Goal: Information Seeking & Learning: Learn about a topic

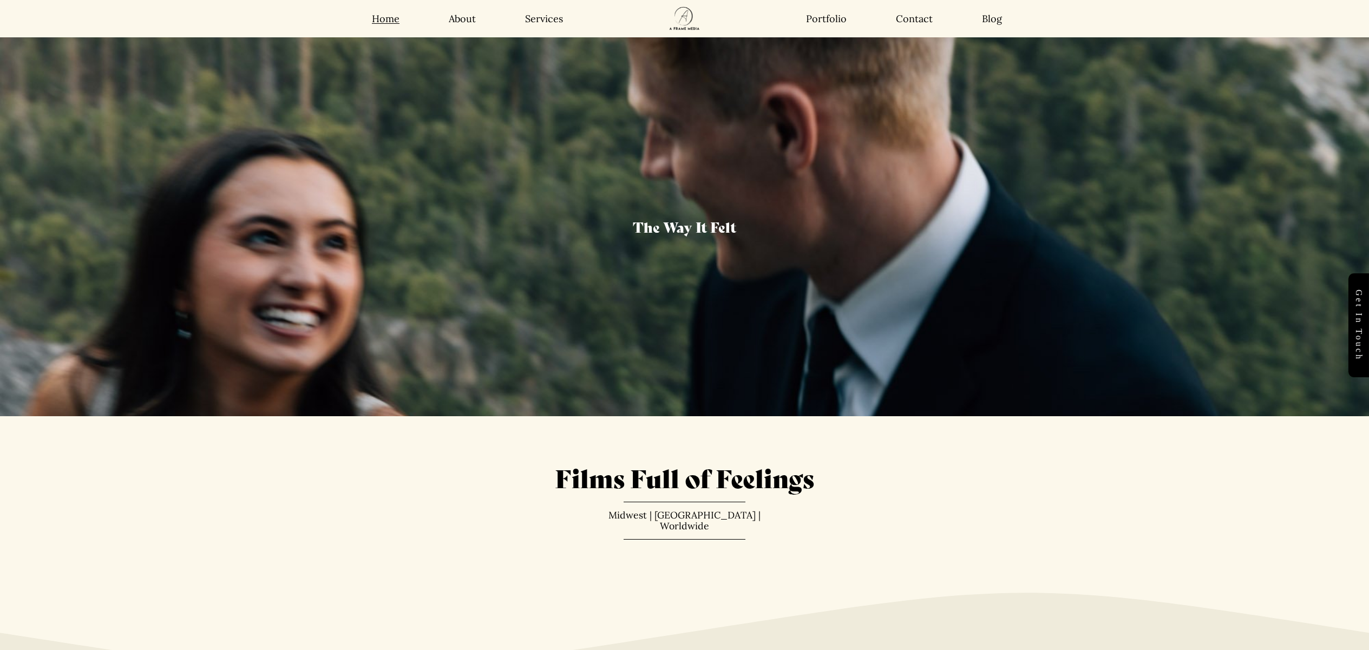
click at [460, 18] on link "About" at bounding box center [462, 18] width 27 height 12
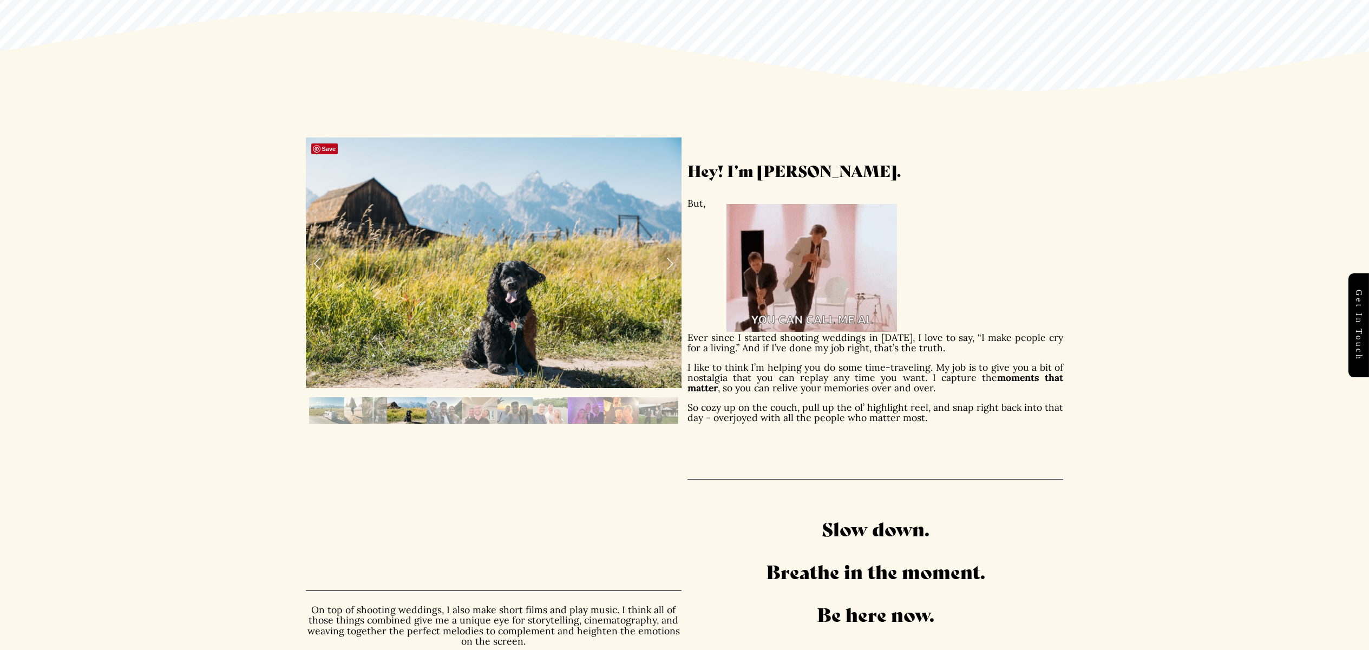
click at [669, 260] on link "Next Slide" at bounding box center [670, 263] width 24 height 32
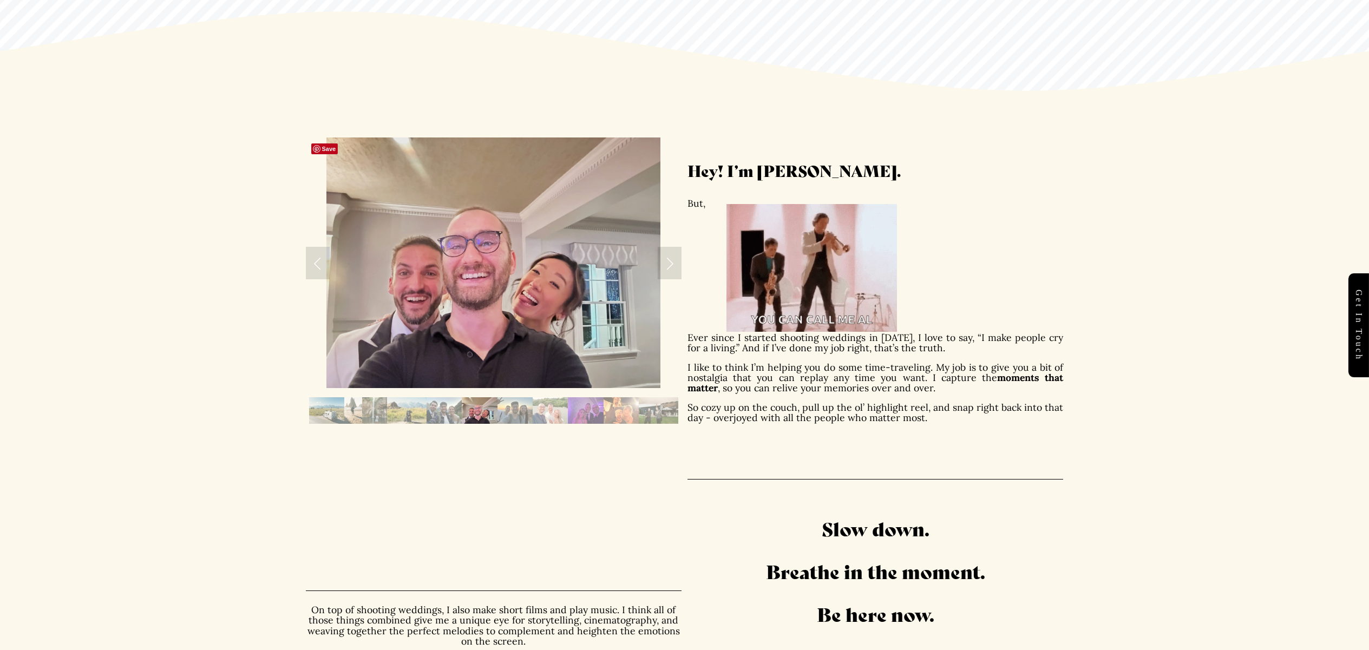
click at [669, 260] on link "Next Slide" at bounding box center [670, 263] width 24 height 32
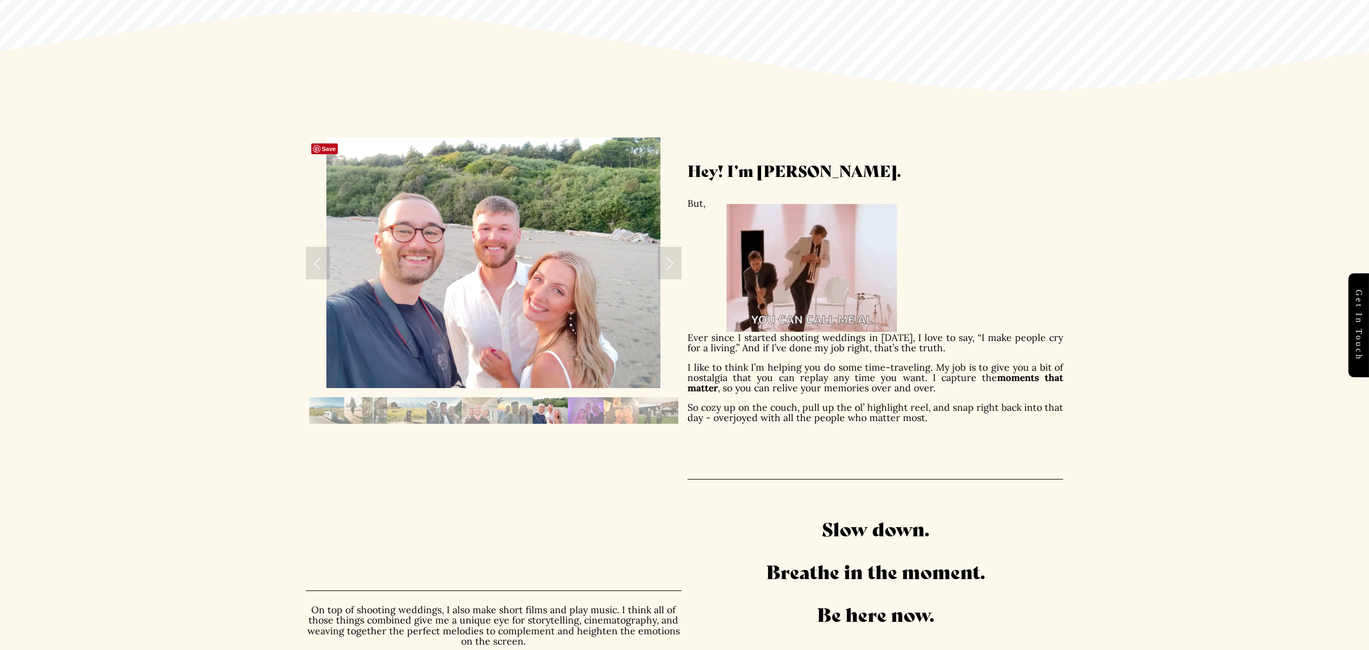
click at [669, 260] on link "Next Slide" at bounding box center [670, 263] width 24 height 32
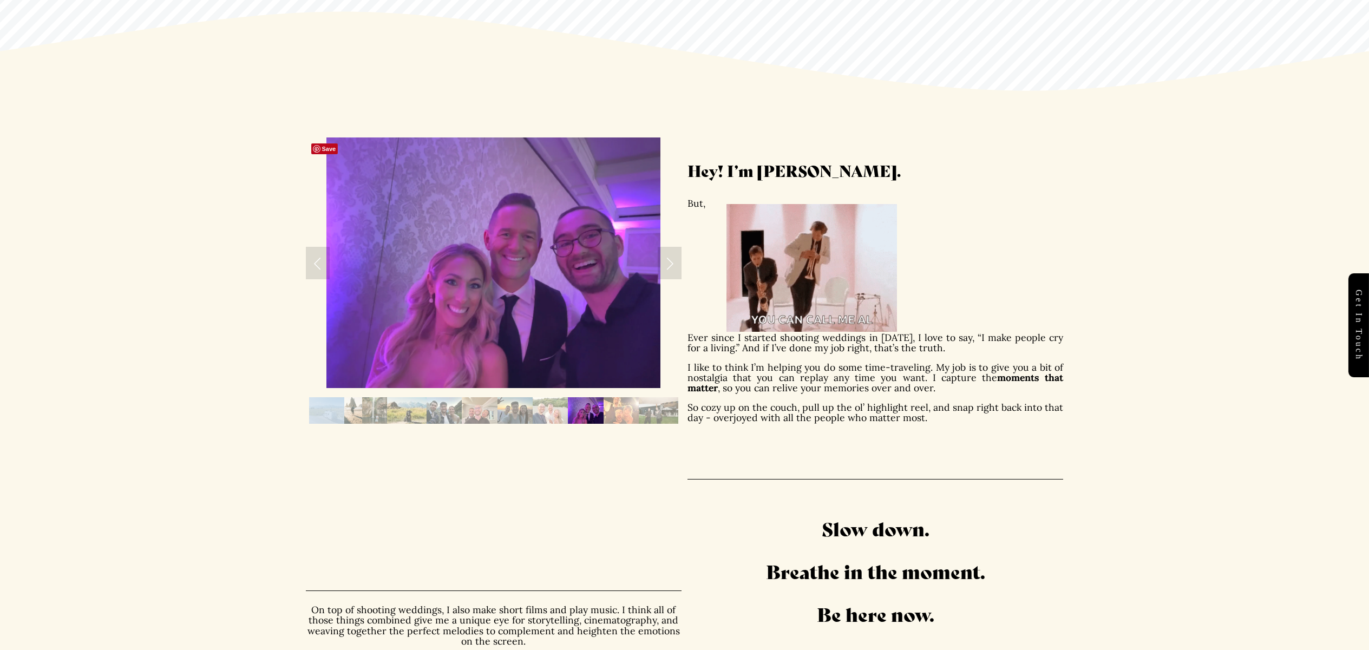
click at [669, 260] on link "Next Slide" at bounding box center [670, 263] width 24 height 32
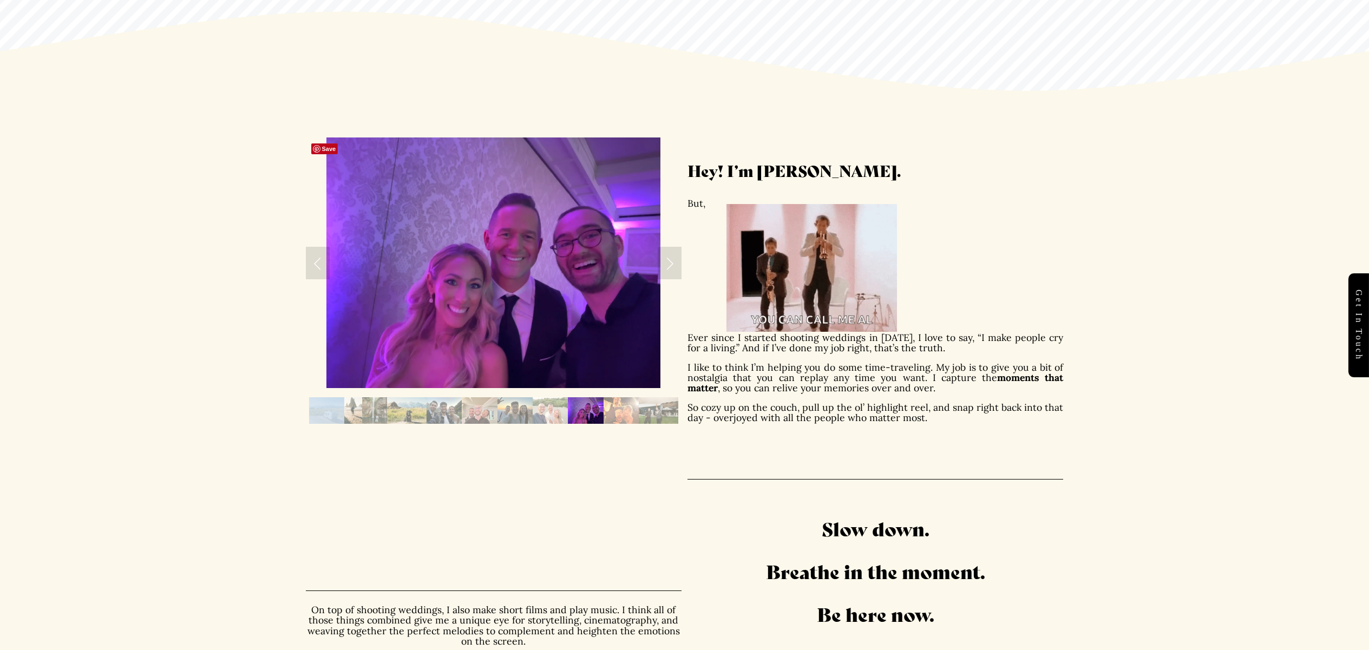
click at [669, 260] on link "Next Slide" at bounding box center [670, 263] width 24 height 32
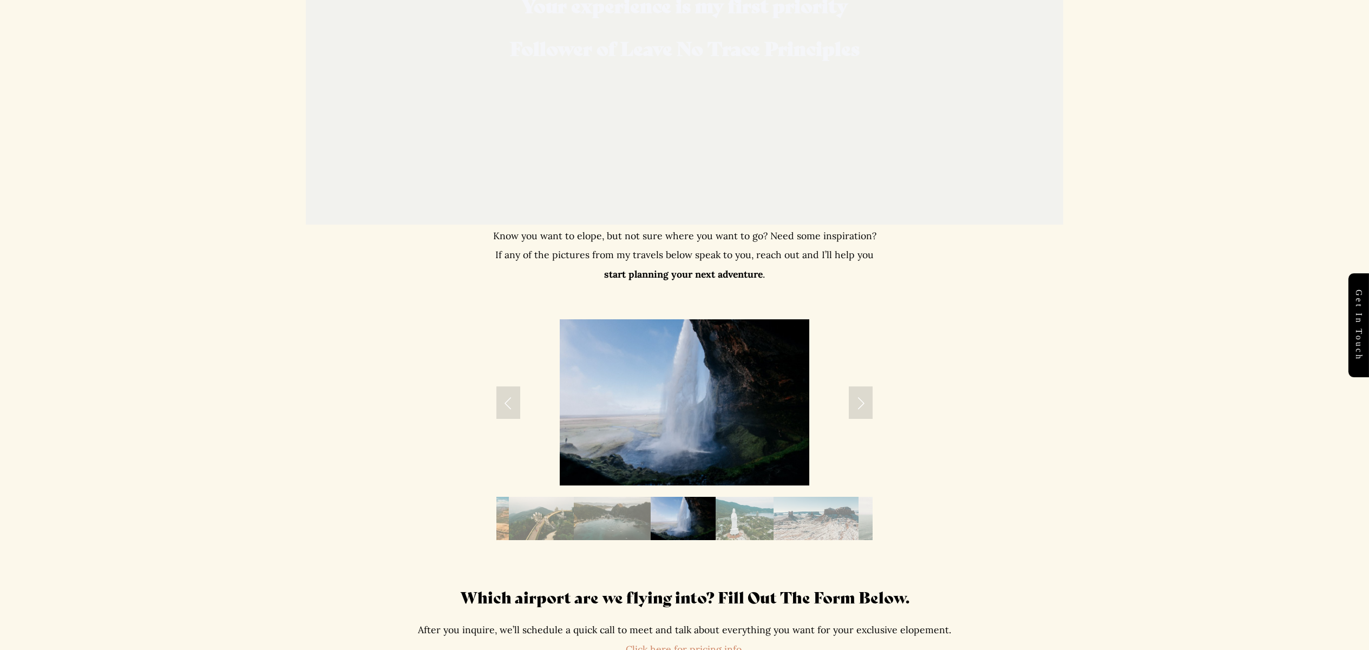
scroll to position [1832, 0]
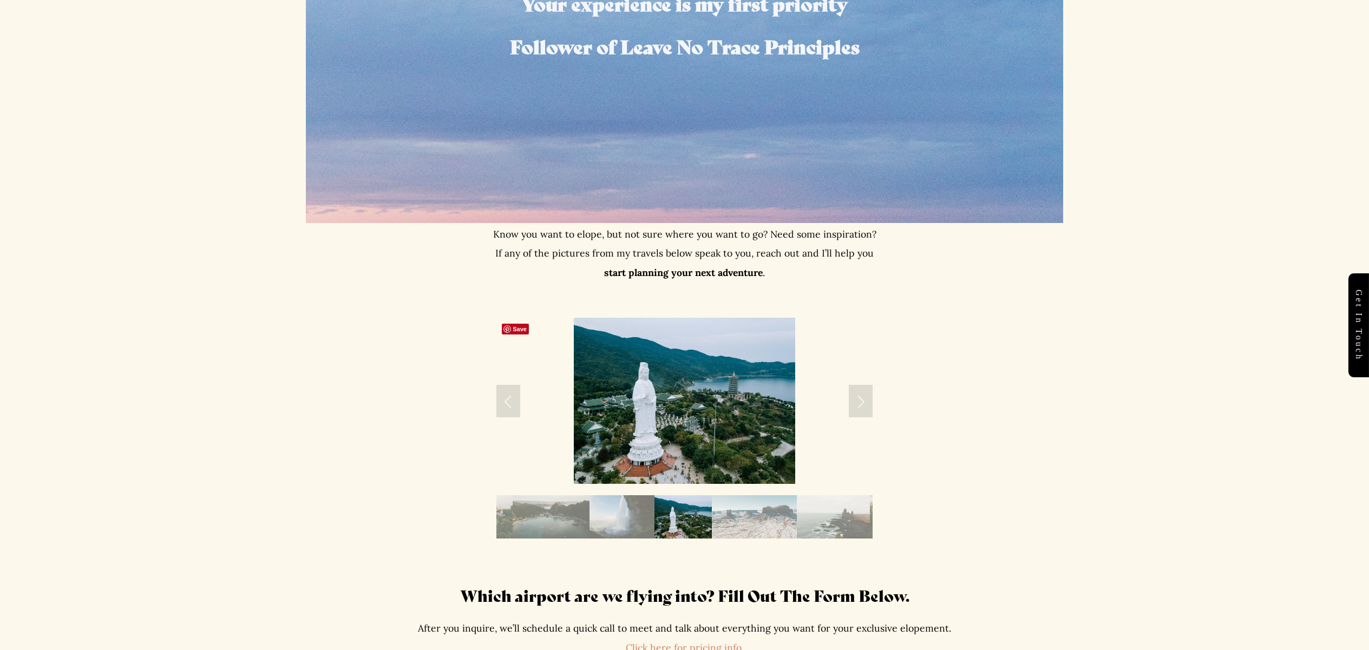
click at [862, 403] on link "Next Slide" at bounding box center [861, 401] width 24 height 32
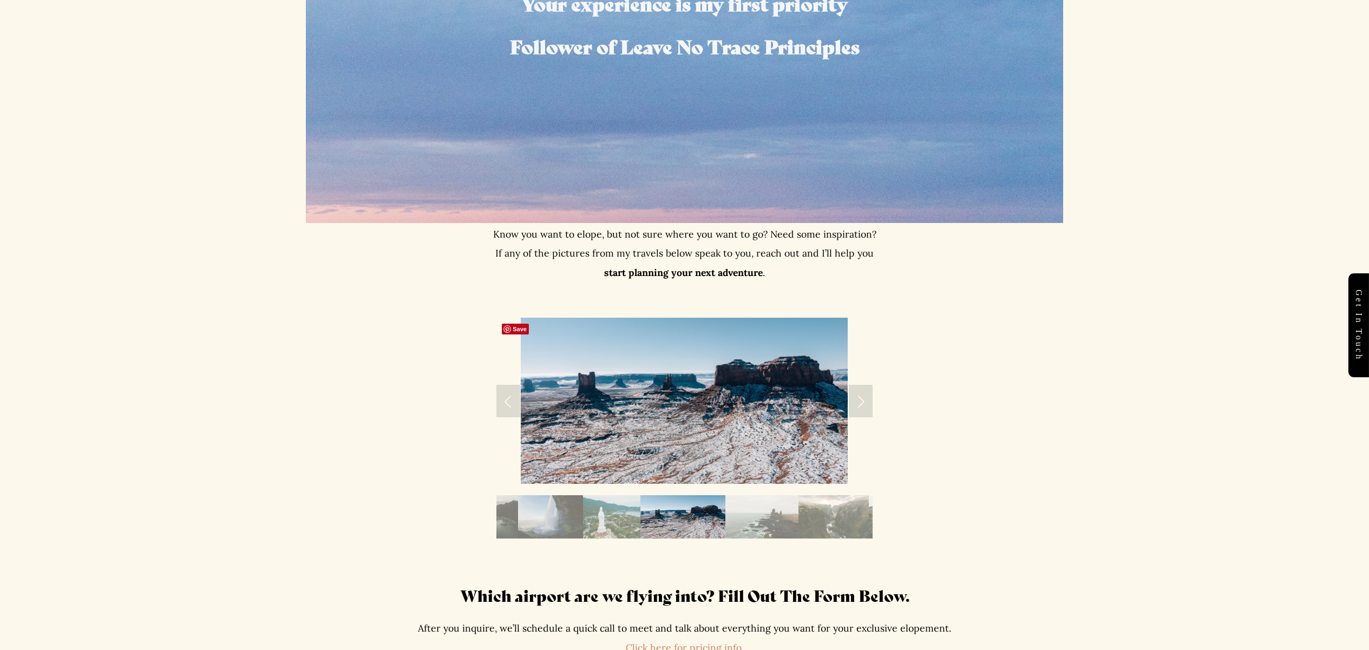
click at [862, 403] on link "Next Slide" at bounding box center [861, 401] width 24 height 32
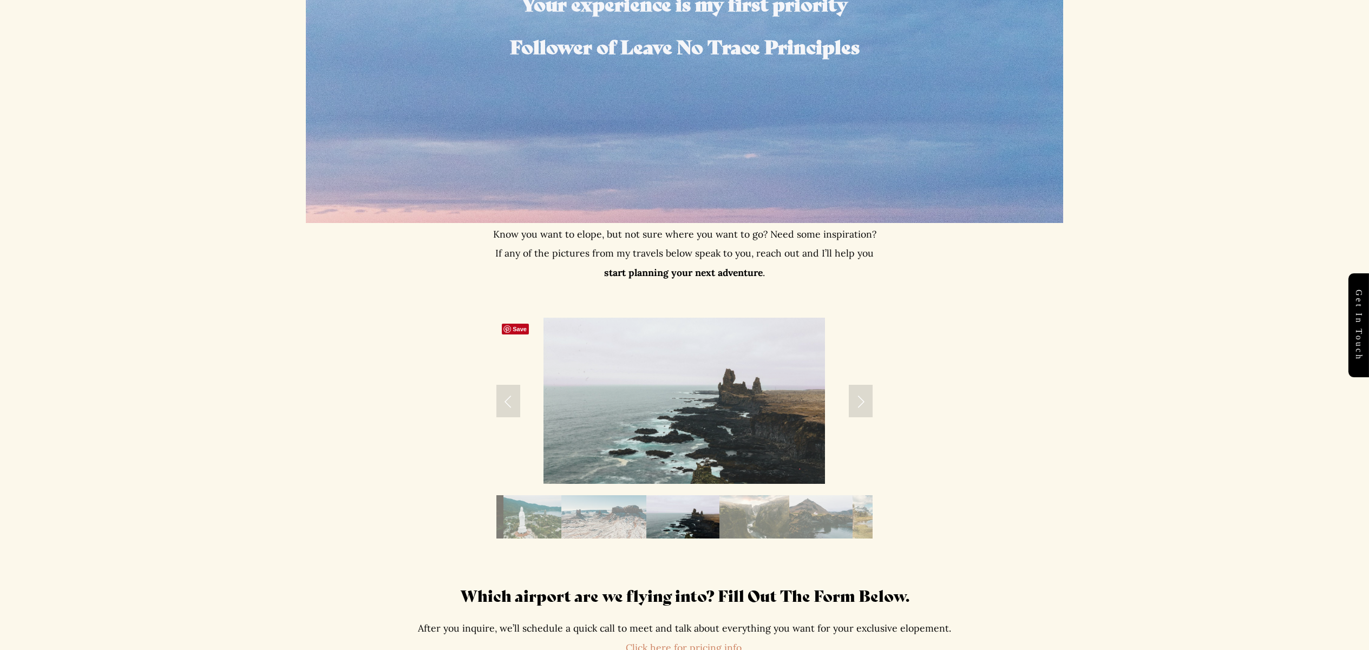
click at [862, 403] on link "Next Slide" at bounding box center [861, 401] width 24 height 32
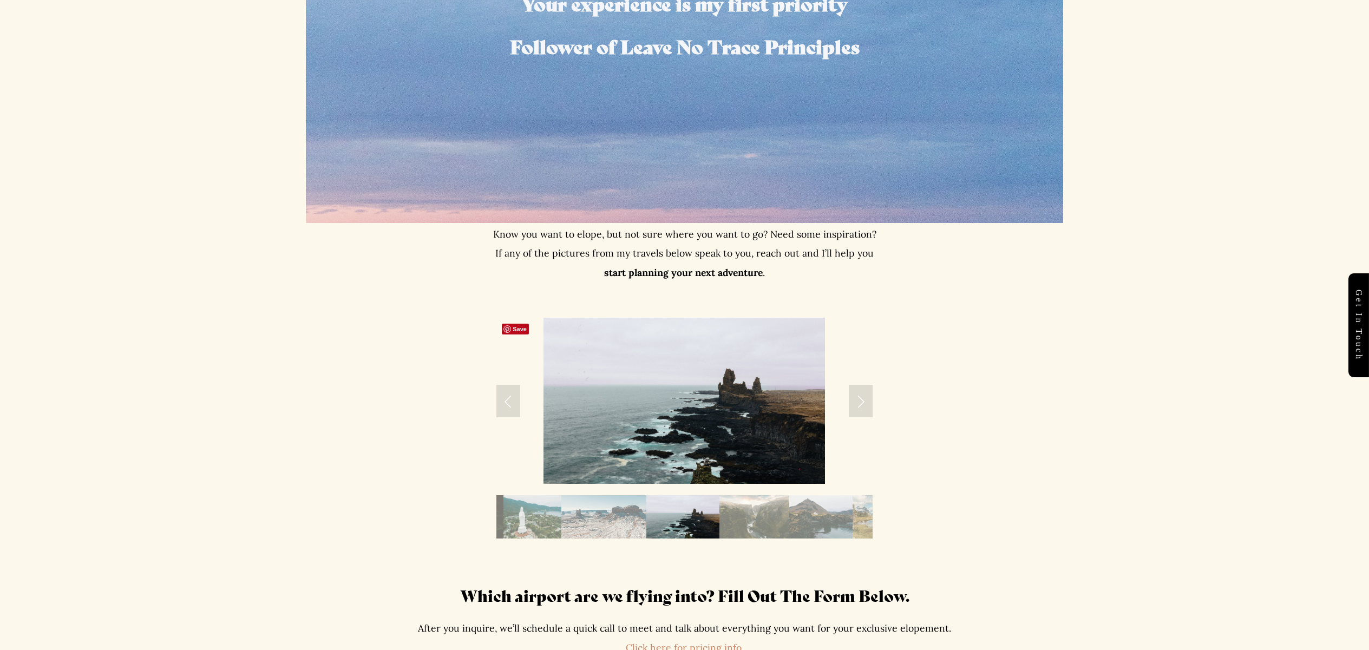
click at [862, 403] on link "Next Slide" at bounding box center [861, 401] width 24 height 32
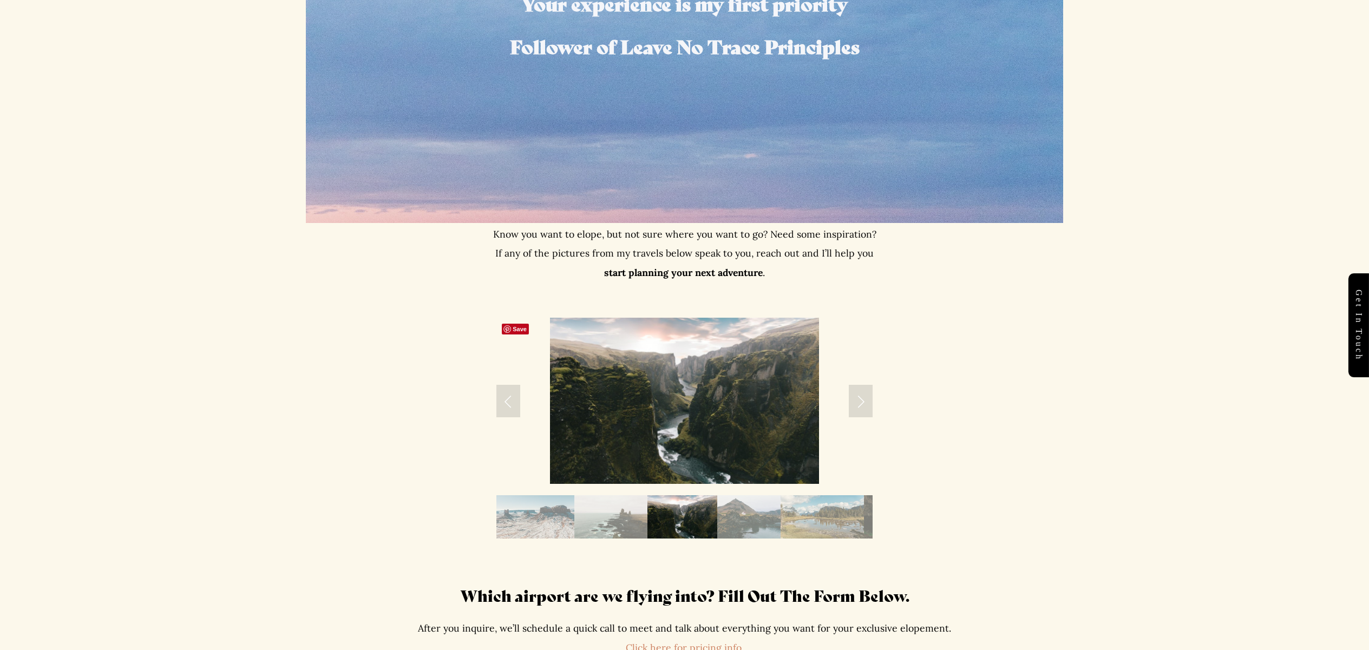
click at [862, 403] on link "Next Slide" at bounding box center [861, 401] width 24 height 32
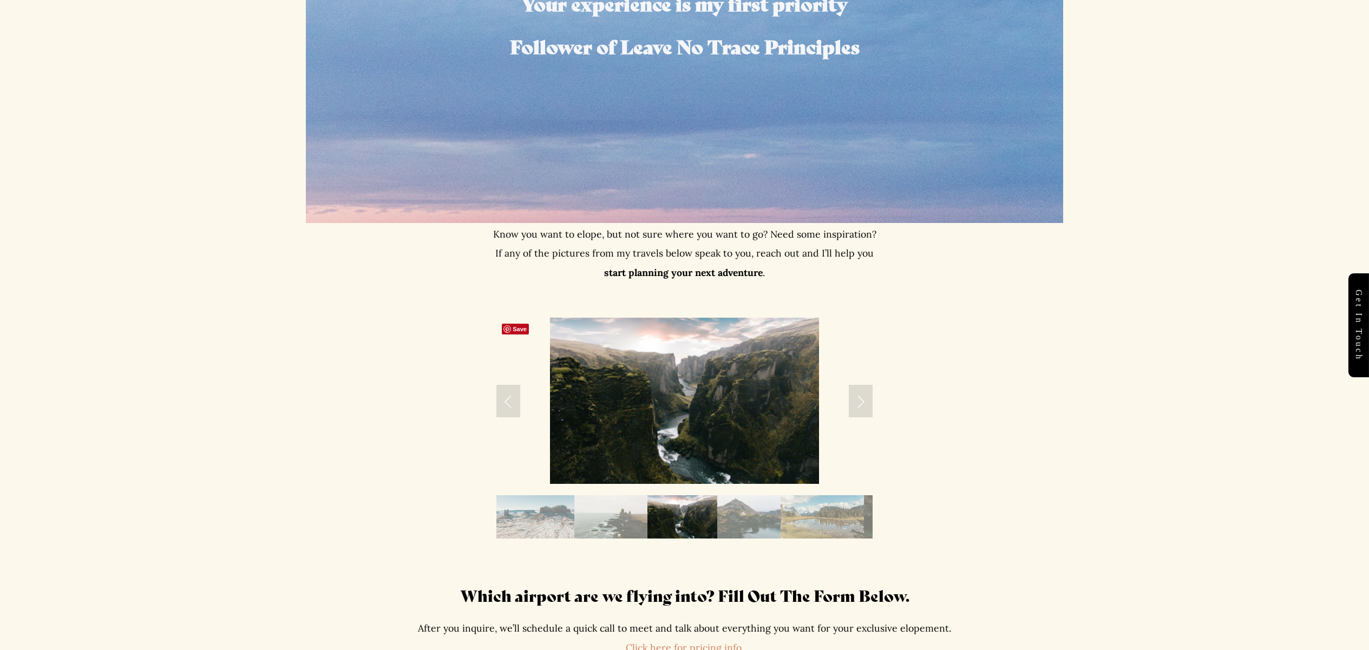
click at [862, 403] on link "Next Slide" at bounding box center [861, 401] width 24 height 32
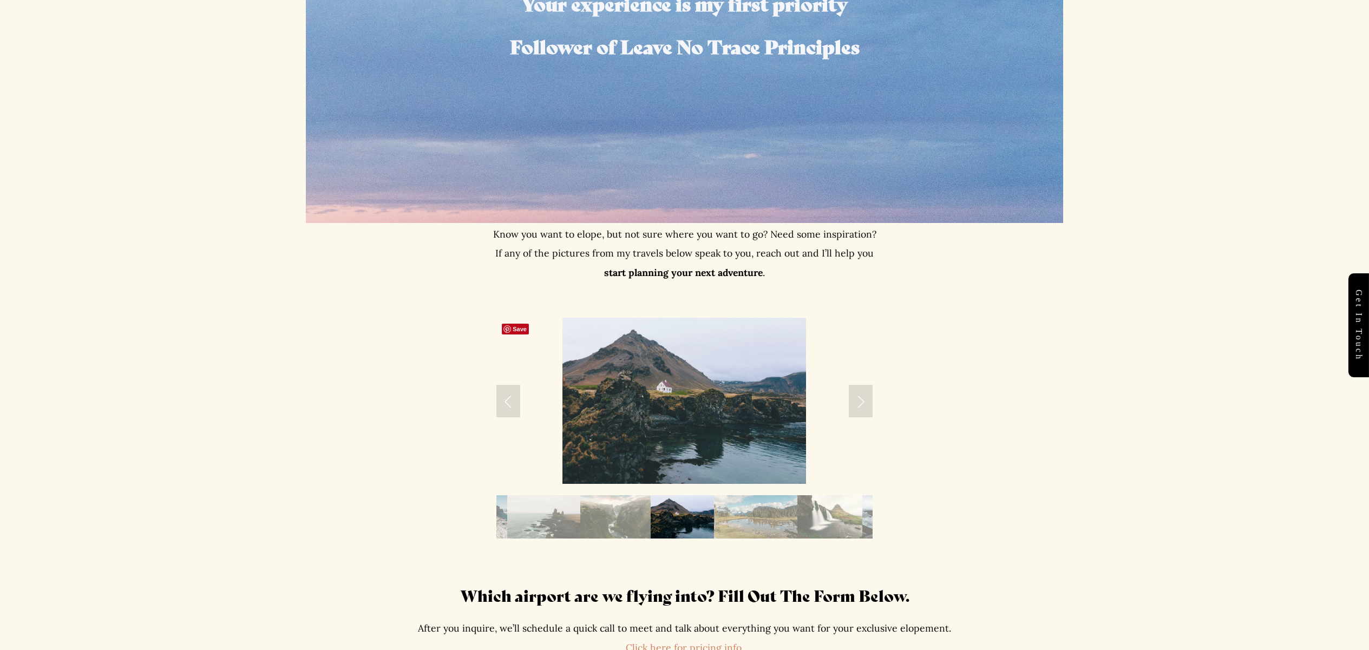
click at [862, 403] on link "Next Slide" at bounding box center [861, 401] width 24 height 32
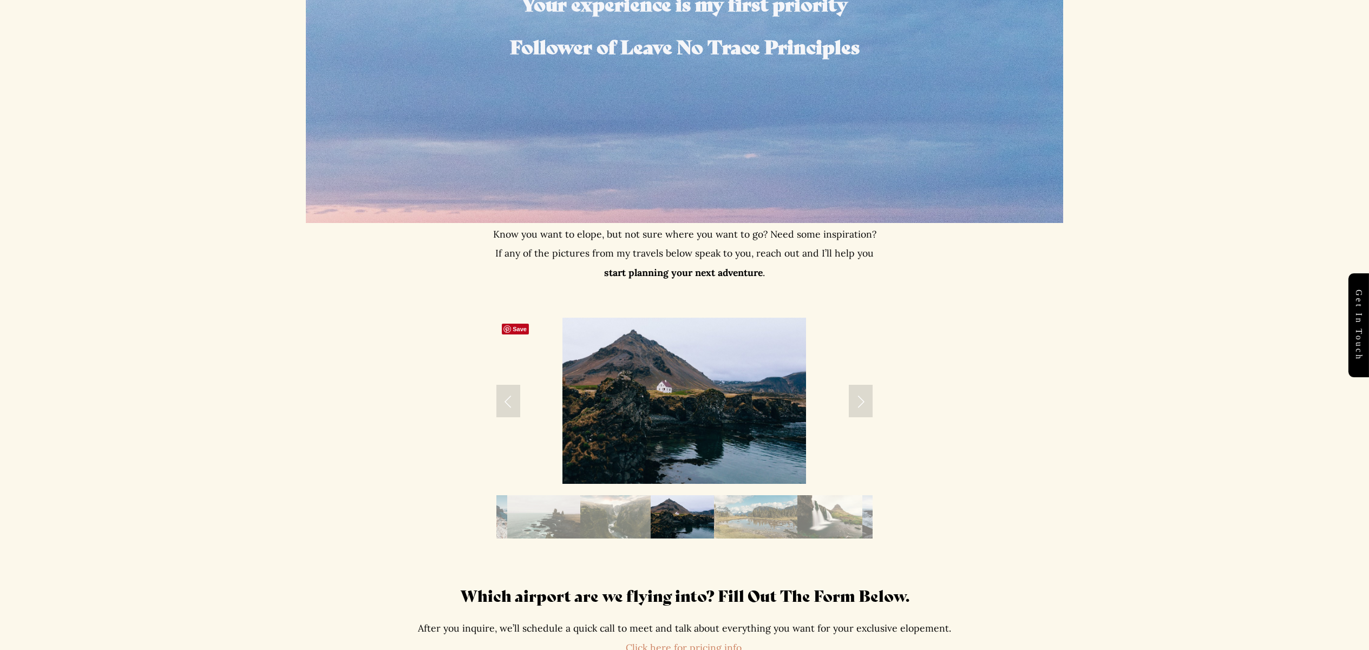
click at [862, 403] on link "Next Slide" at bounding box center [861, 401] width 24 height 32
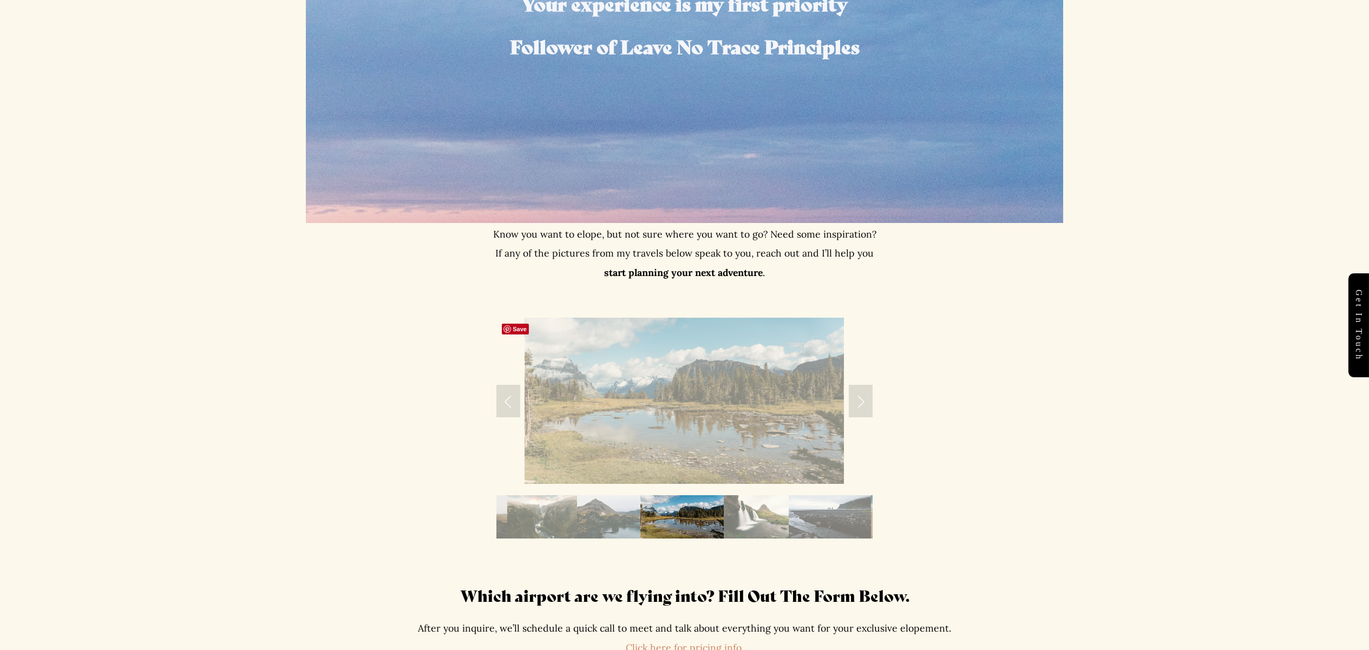
click at [862, 403] on link "Next Slide" at bounding box center [861, 401] width 24 height 32
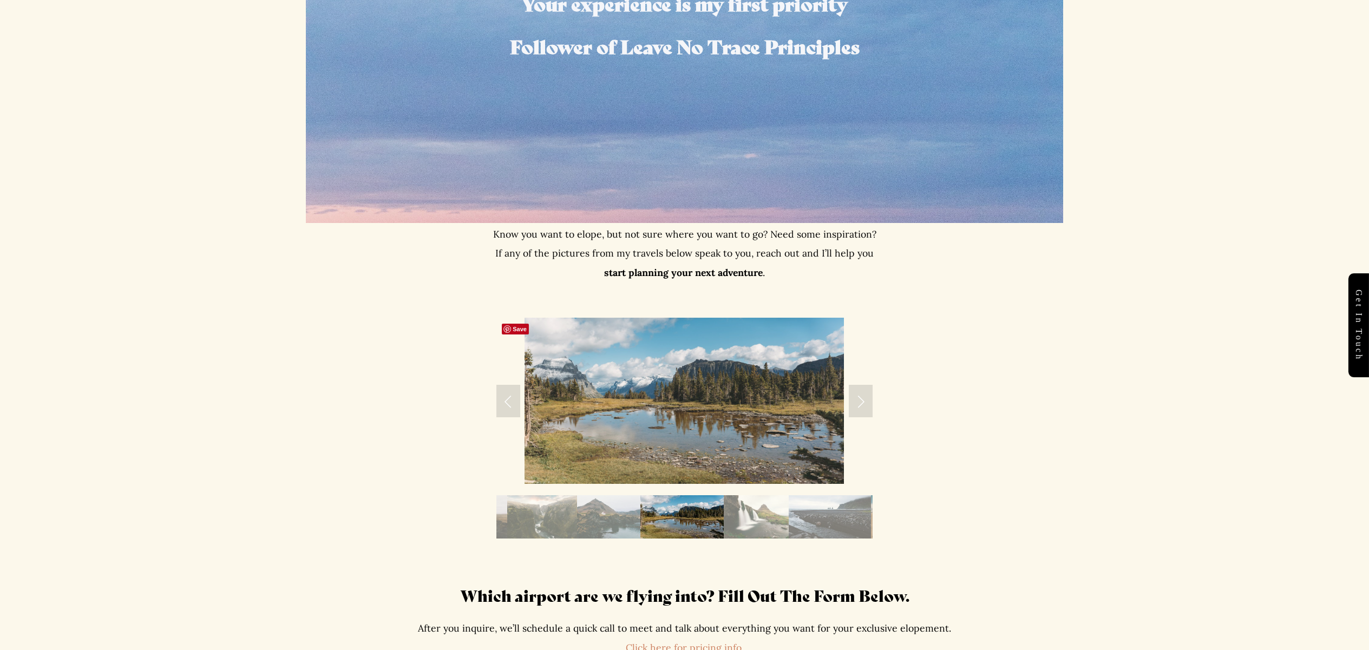
click at [862, 403] on link "Next Slide" at bounding box center [861, 401] width 24 height 32
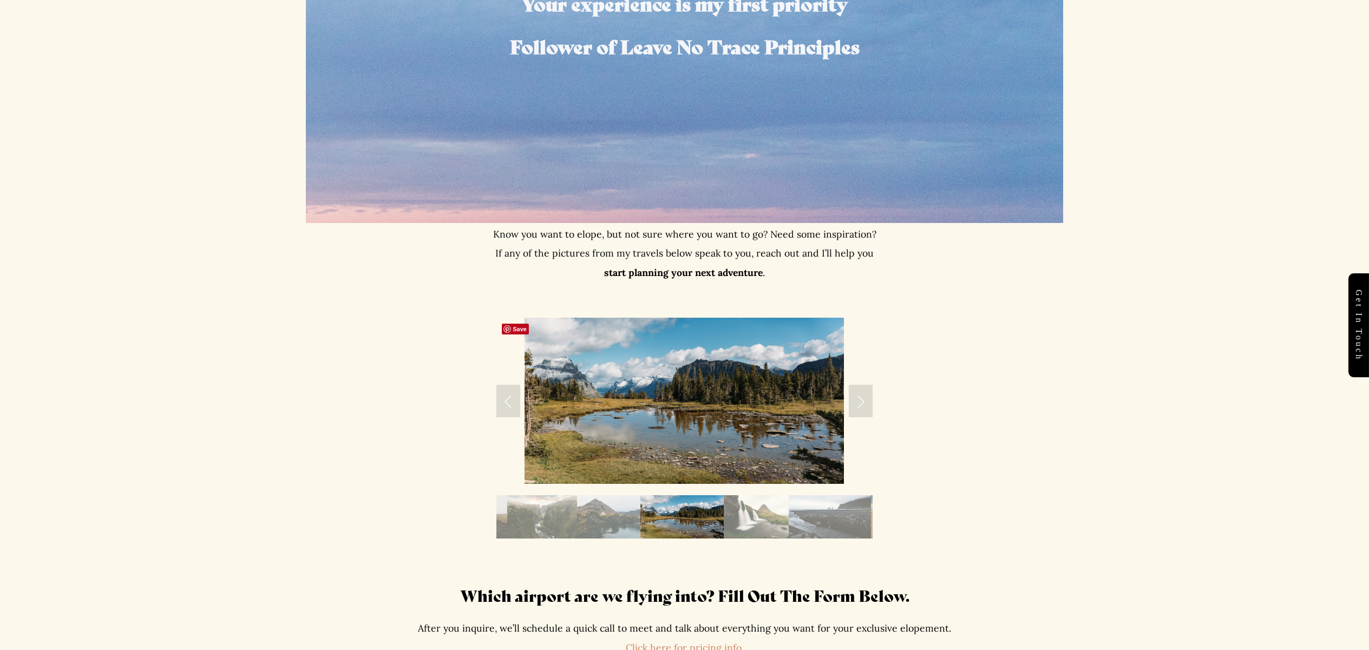
click at [862, 403] on link "Next Slide" at bounding box center [861, 401] width 24 height 32
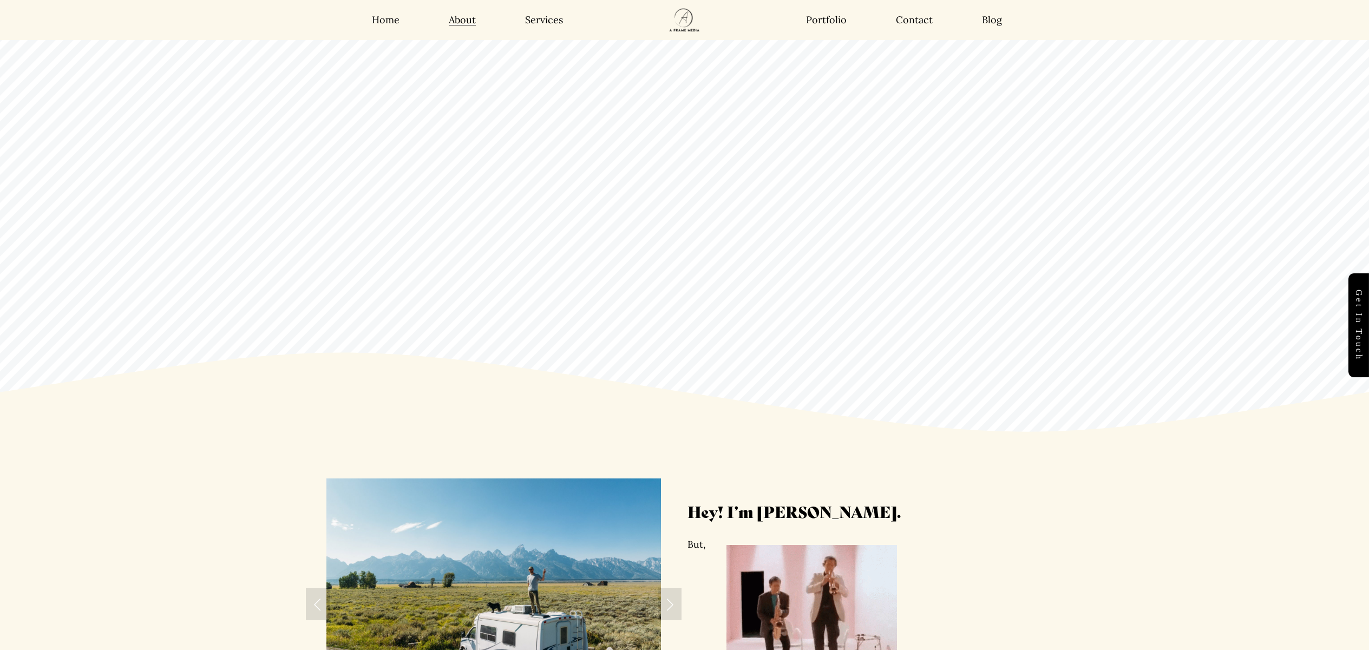
scroll to position [0, 0]
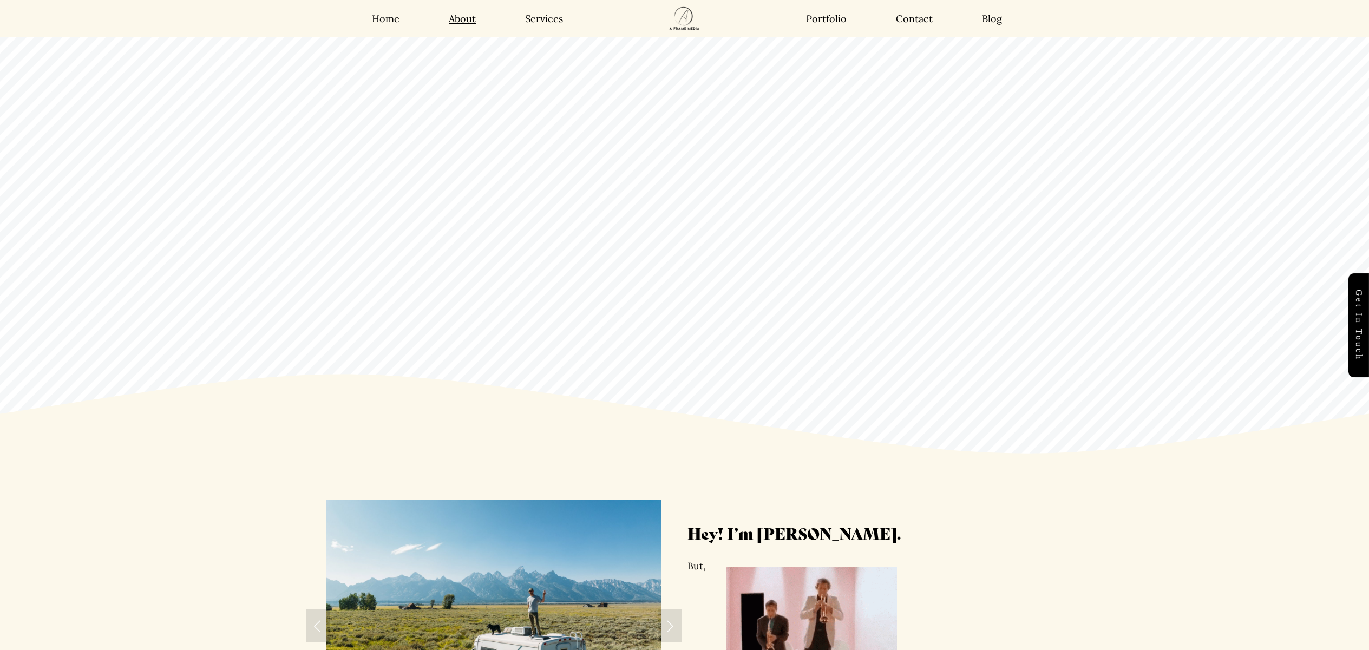
click at [823, 18] on link "Portfolio" at bounding box center [826, 18] width 41 height 12
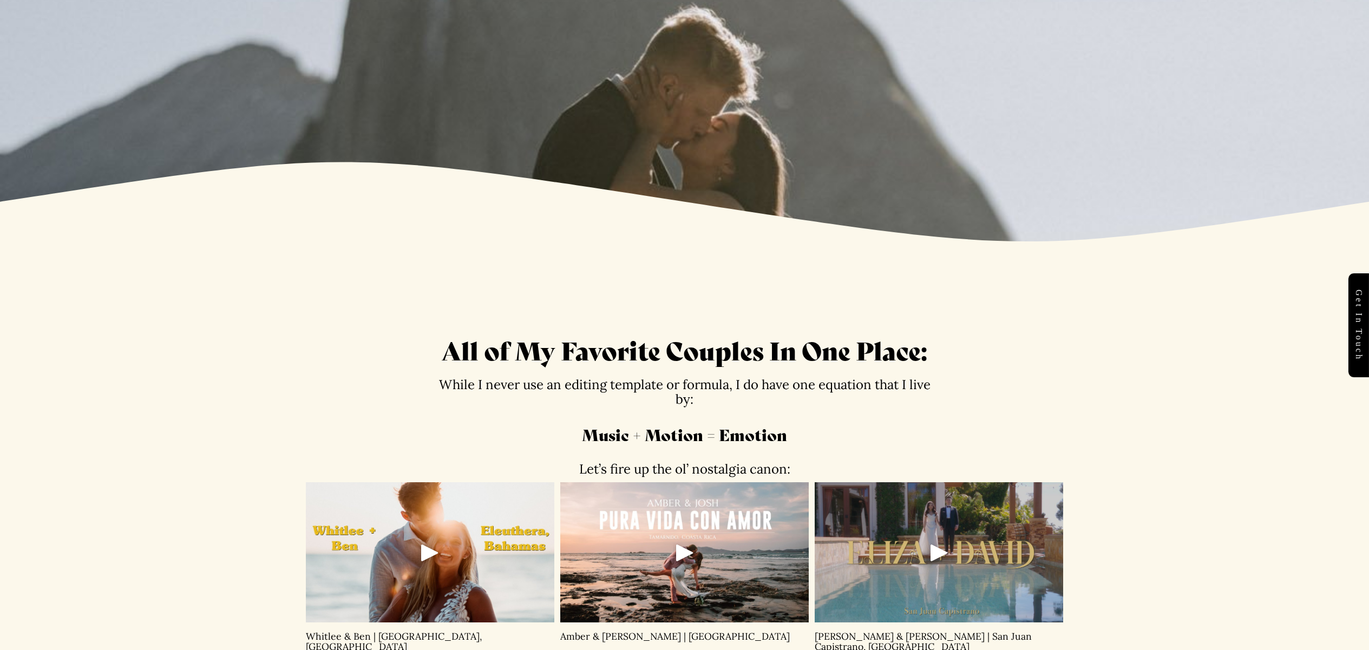
scroll to position [569, 0]
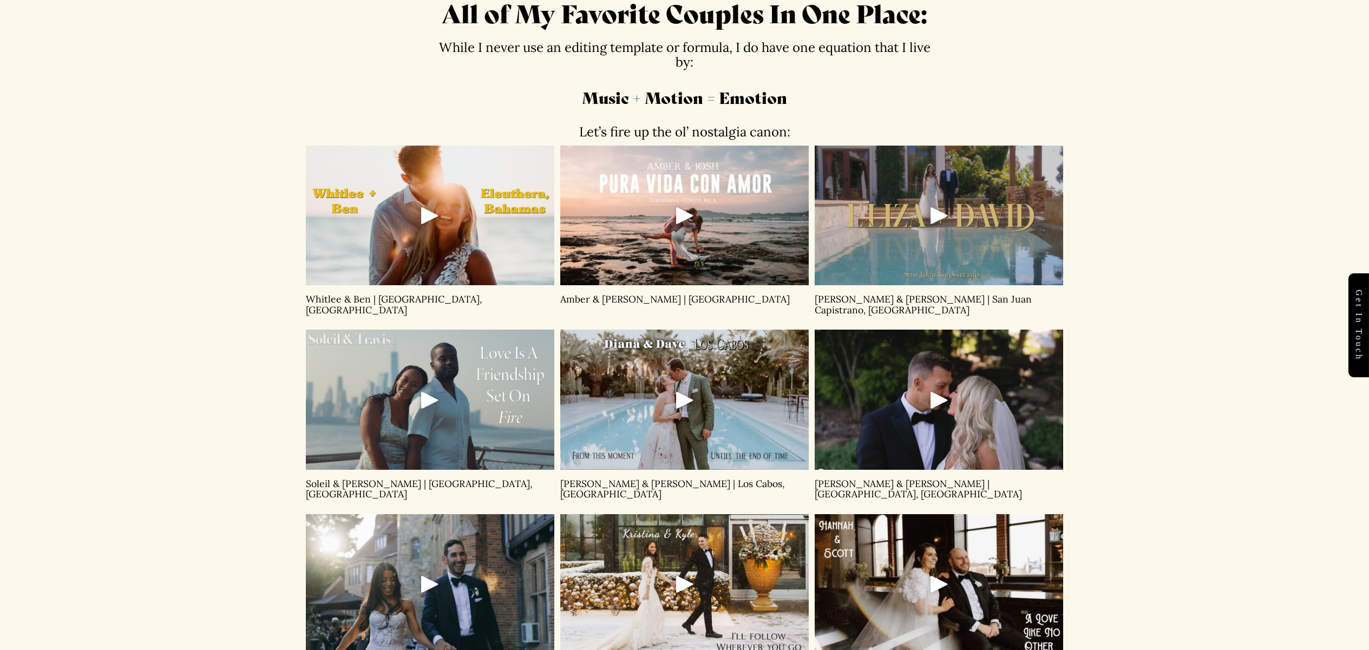
click at [424, 213] on div "Play" at bounding box center [430, 215] width 26 height 26
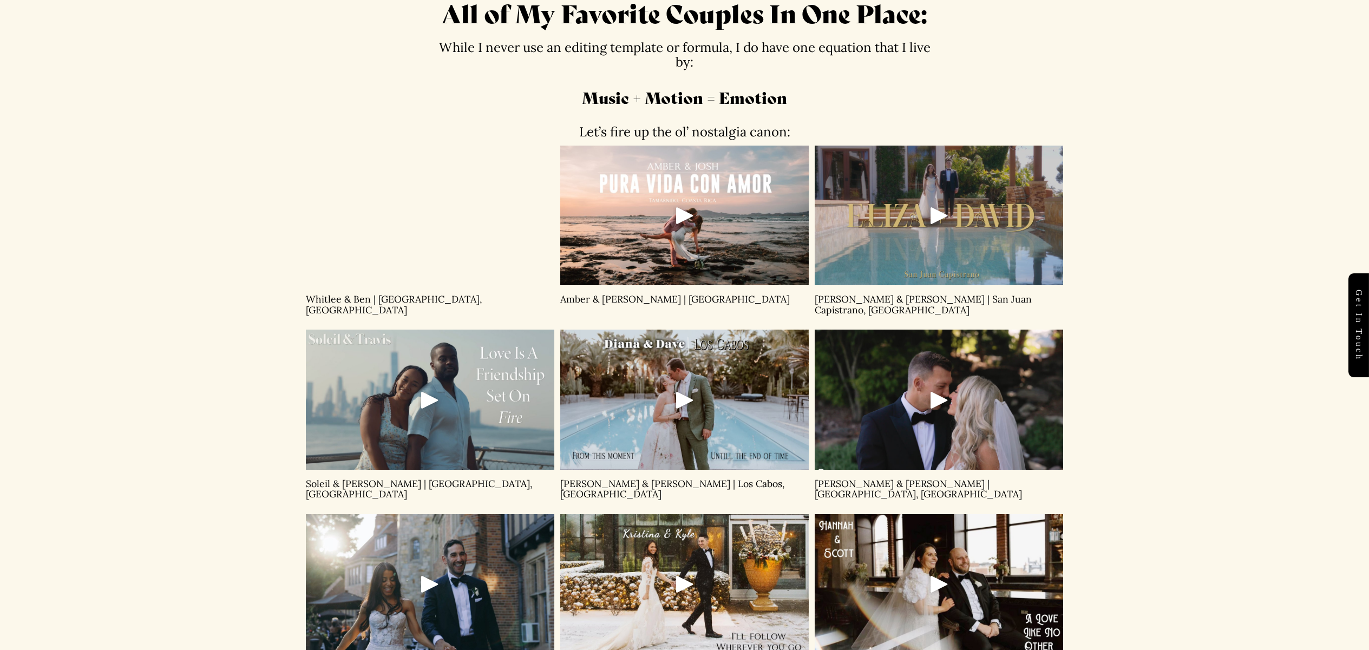
click at [683, 217] on div "Play" at bounding box center [685, 215] width 26 height 26
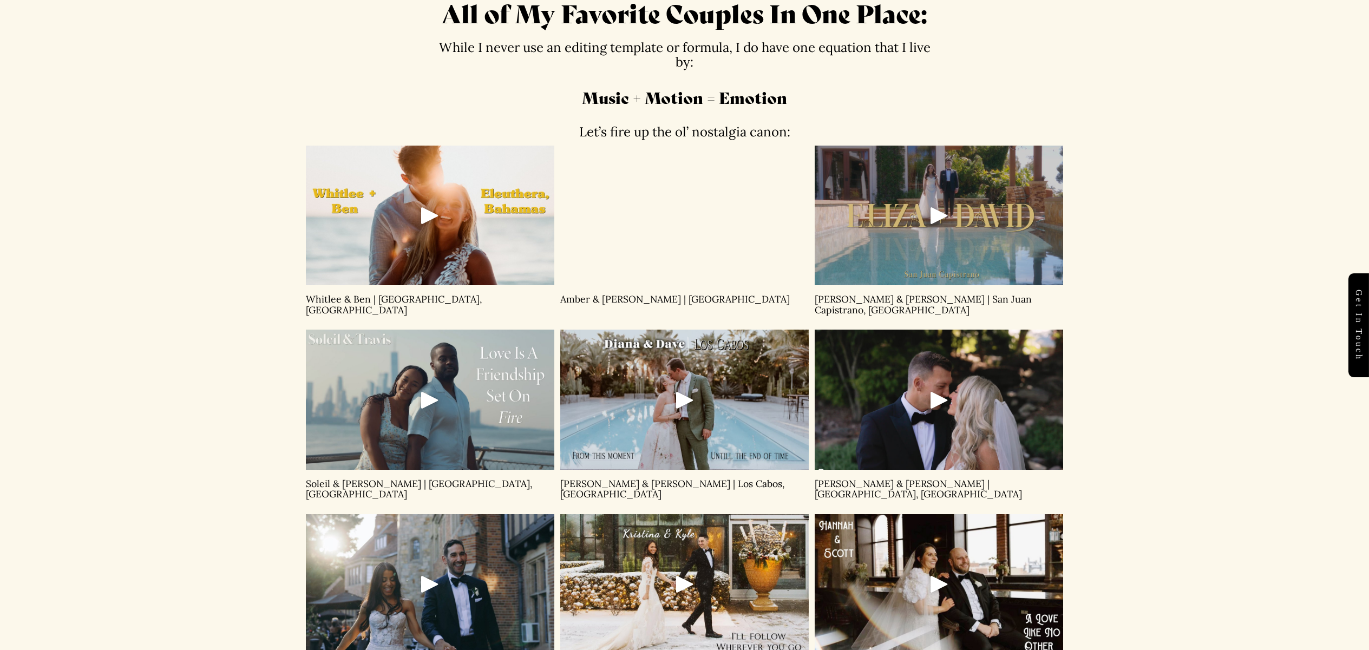
click at [938, 216] on div "Play" at bounding box center [939, 215] width 26 height 26
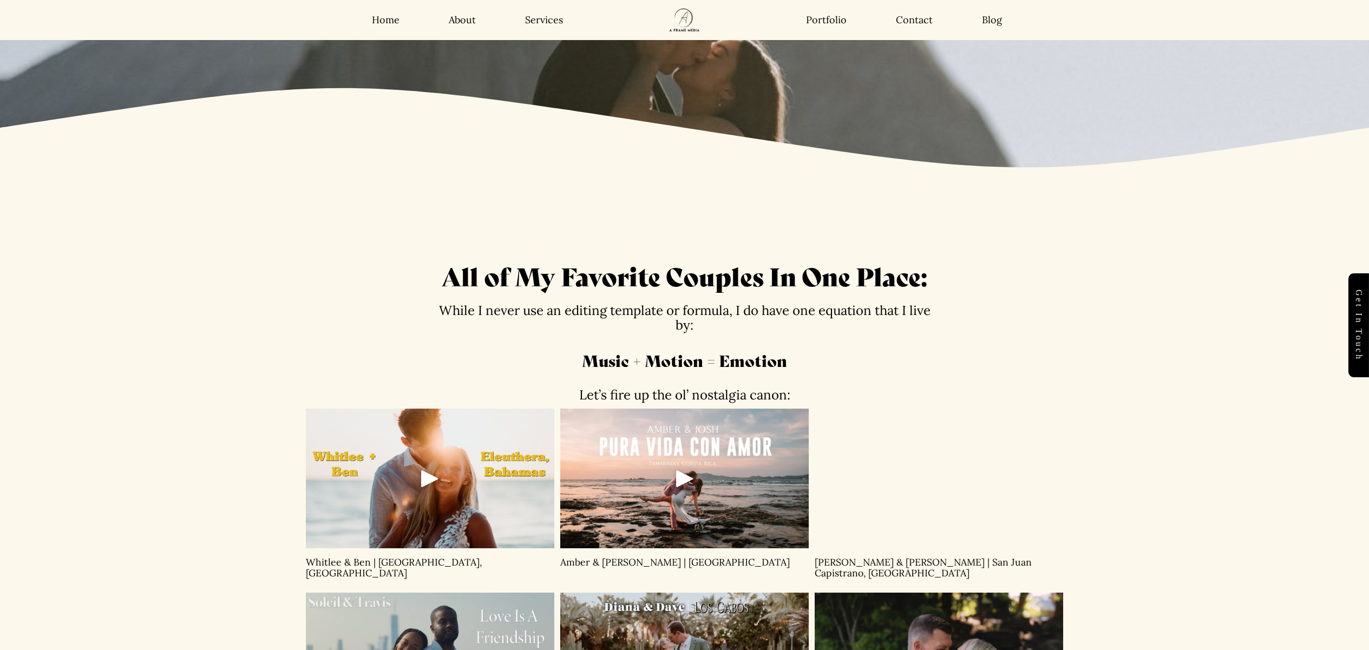
scroll to position [0, 0]
